Goal: Transaction & Acquisition: Obtain resource

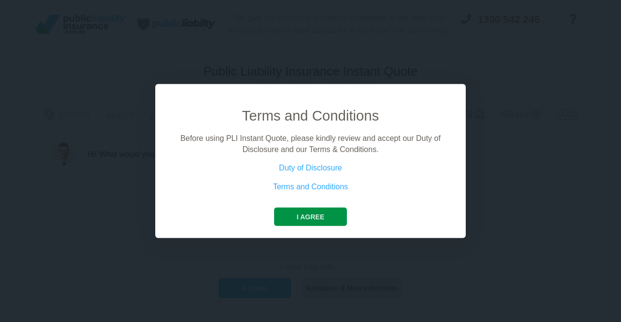
click at [313, 213] on button "I agree" at bounding box center [310, 217] width 72 height 18
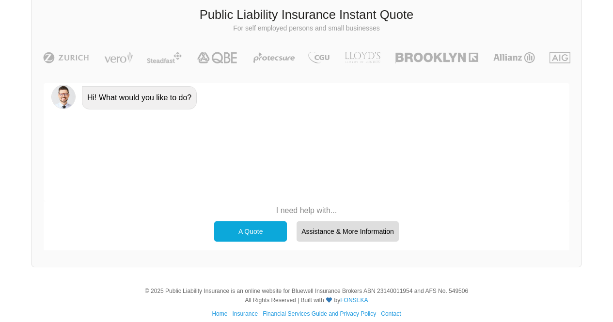
scroll to position [67, 0]
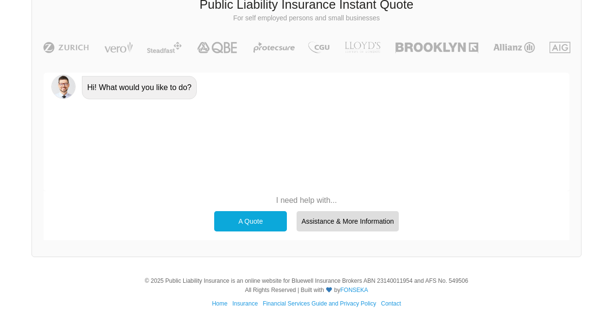
click at [259, 224] on div "A Quote" at bounding box center [250, 221] width 73 height 20
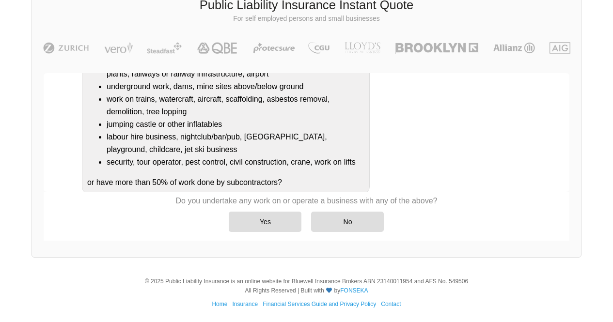
scroll to position [175, 0]
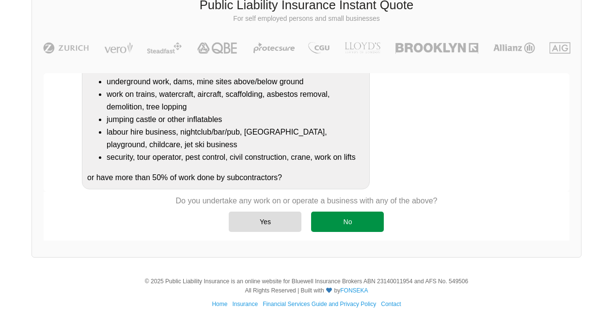
click at [330, 227] on div "No" at bounding box center [347, 222] width 73 height 20
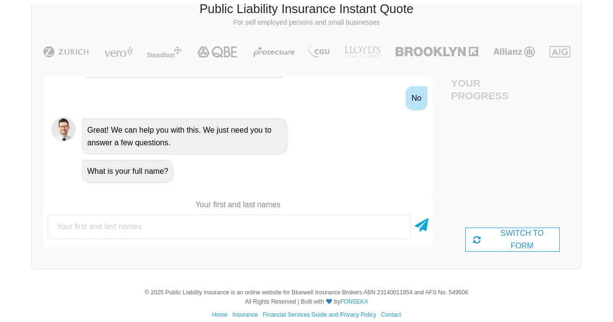
scroll to position [66, 0]
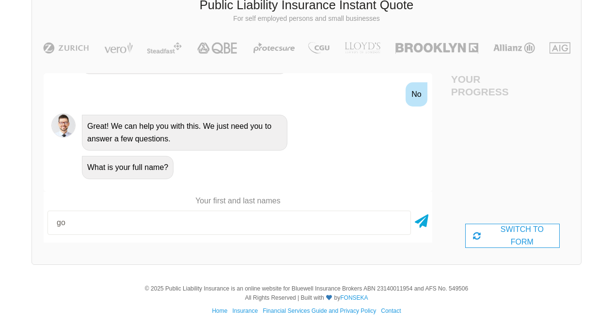
type input "[PERSON_NAME] [PERSON_NAME]"
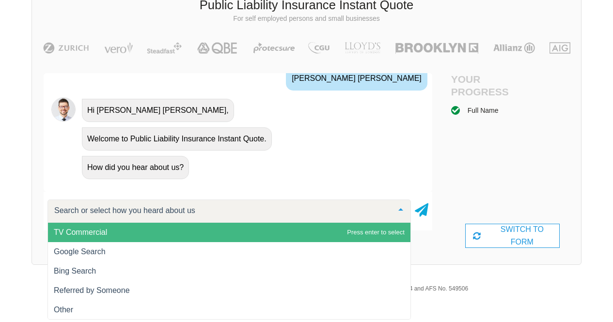
scroll to position [477, 0]
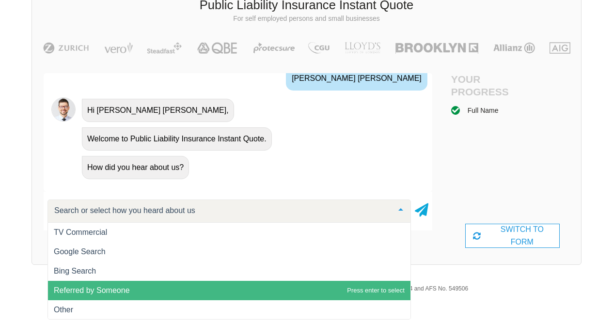
click at [144, 291] on span "Referred by Someone" at bounding box center [229, 290] width 363 height 19
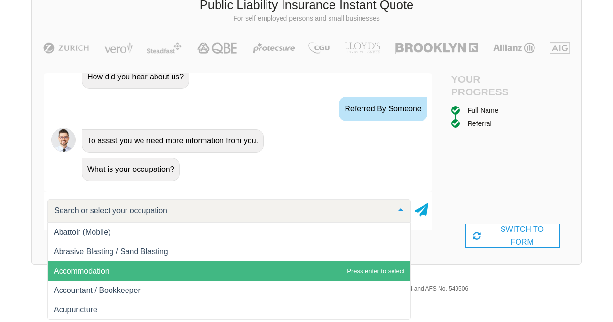
scroll to position [569, 0]
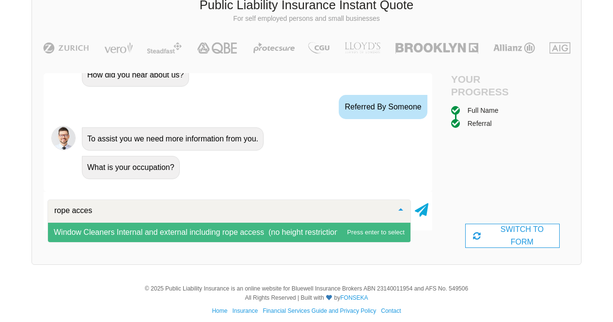
type input "rope access"
click at [263, 232] on span "Window Cleaners Internal and external including rope access (no height restrict…" at bounding box center [199, 232] width 291 height 8
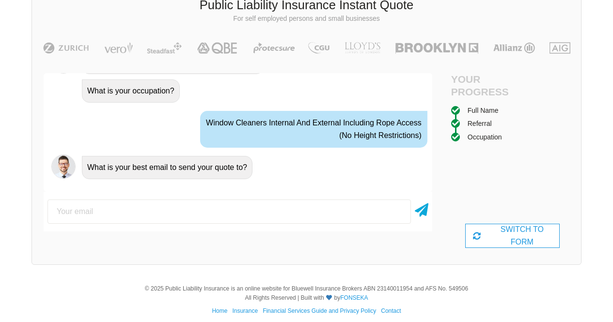
scroll to position [646, 0]
click at [184, 214] on input "email" at bounding box center [230, 212] width 364 height 24
type input "[EMAIL_ADDRESS][DOMAIN_NAME]"
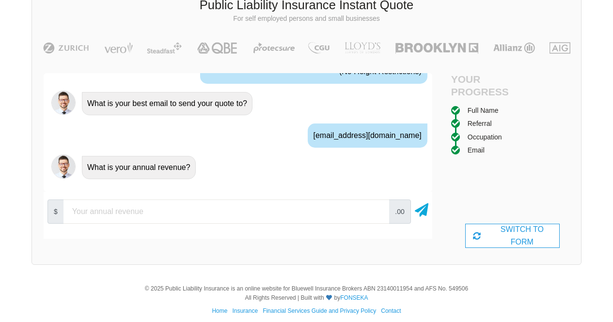
scroll to position [710, 0]
type input "90000"
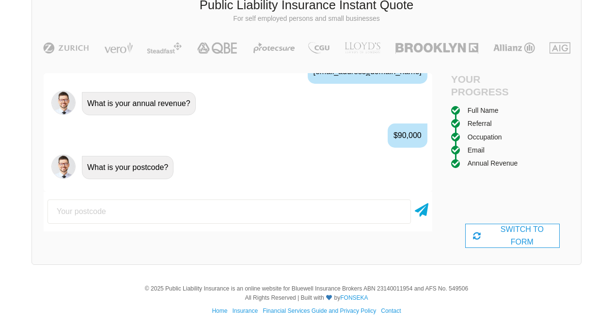
scroll to position [774, 0]
type input "2066"
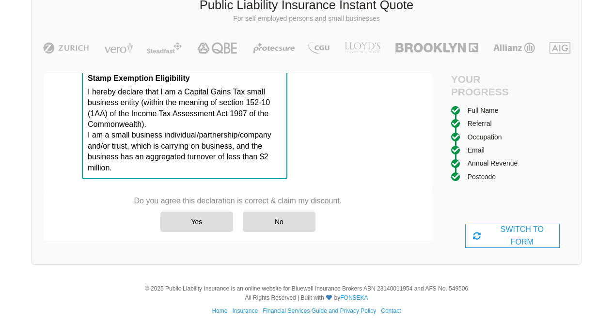
scroll to position [983, 0]
click at [212, 223] on div "Yes" at bounding box center [197, 222] width 73 height 20
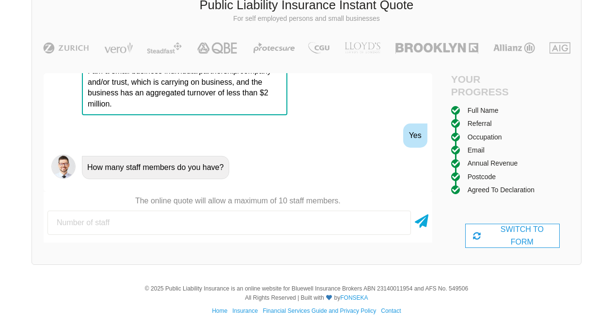
scroll to position [1044, 0]
click at [175, 221] on input "number" at bounding box center [230, 223] width 364 height 24
type input "1"
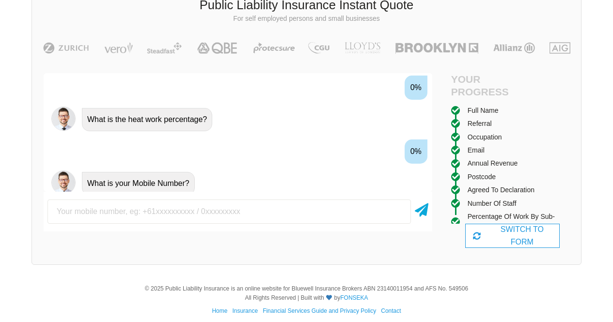
scroll to position [1236, 0]
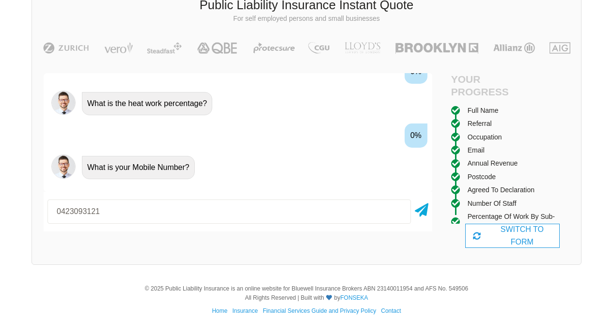
type input "0423093121"
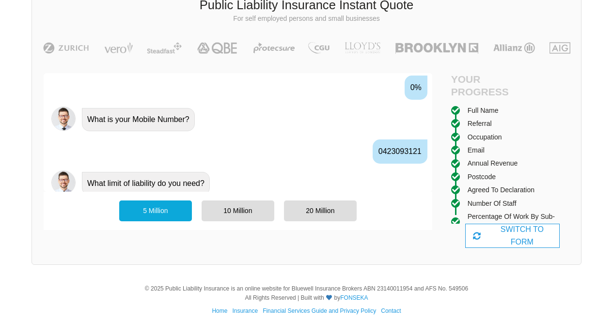
scroll to position [1300, 0]
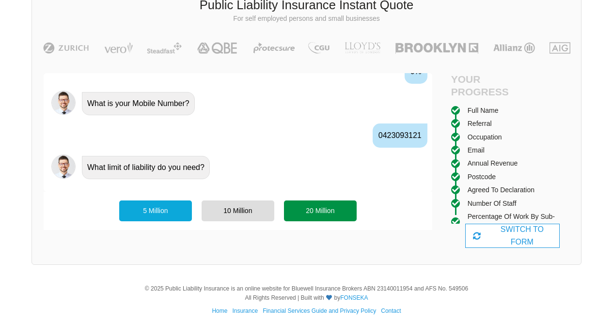
click at [326, 213] on div "20 Million" at bounding box center [320, 211] width 73 height 20
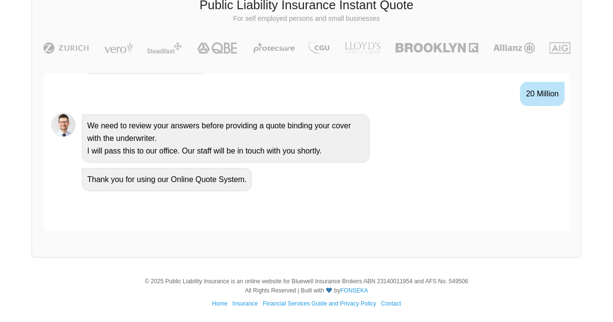
scroll to position [1296, 0]
